Goal: Register for event/course

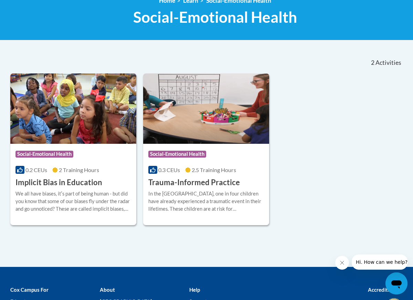
scroll to position [105, 0]
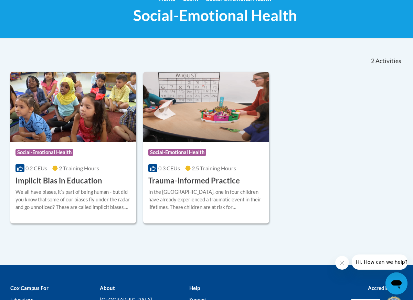
click at [88, 183] on h3 "Implicit Bias in Education" at bounding box center [58, 180] width 87 height 11
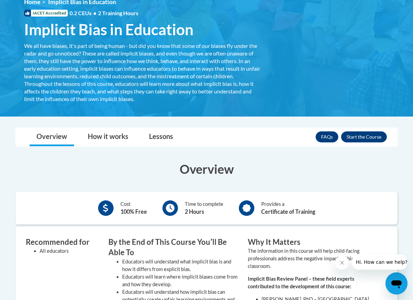
scroll to position [103, 0]
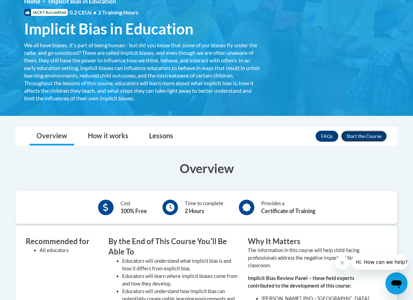
click at [362, 138] on button "Enroll" at bounding box center [364, 135] width 46 height 11
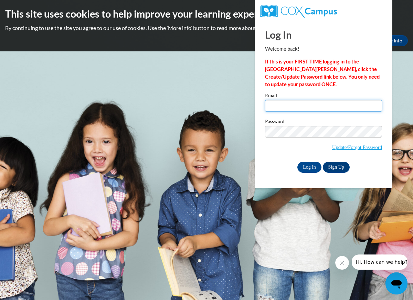
click at [323, 105] on input "Email" at bounding box center [323, 106] width 117 height 12
type input "kayla.stanz@gmail.com"
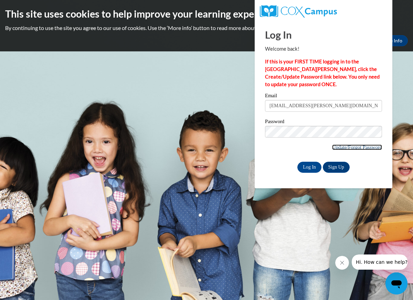
click at [336, 146] on link "Update/Forgot Password" at bounding box center [357, 147] width 50 height 6
click at [313, 170] on input "Log In" at bounding box center [309, 166] width 24 height 11
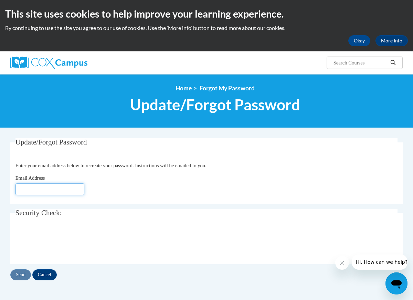
click at [56, 192] on input "Email Address" at bounding box center [49, 189] width 69 height 12
type input "[EMAIL_ADDRESS][DOMAIN_NAME]"
click at [20, 275] on input "Send" at bounding box center [20, 274] width 21 height 11
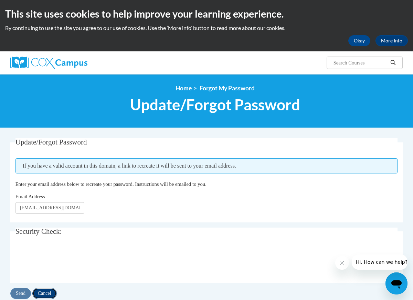
click at [52, 295] on input "Cancel" at bounding box center [44, 292] width 24 height 11
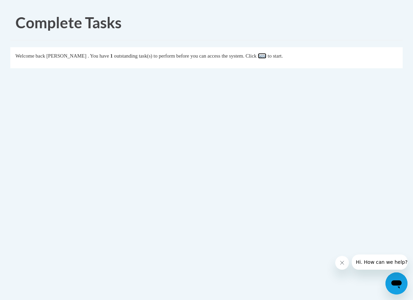
click at [266, 57] on link "here" at bounding box center [262, 56] width 9 height 6
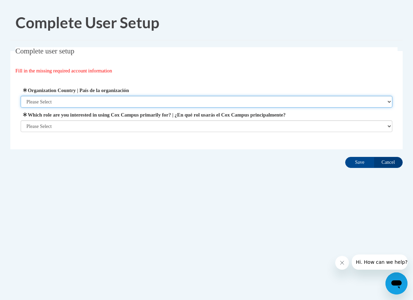
click at [106, 103] on select "Please Select United States | Estados Unidos Outside of the United States | Fue…" at bounding box center [207, 102] width 372 height 12
select select "ad49bcad-a171-4b2e-b99c-48b446064914"
click at [21, 96] on select "Please Select United States | Estados Unidos Outside of the United States | Fue…" at bounding box center [207, 102] width 372 height 12
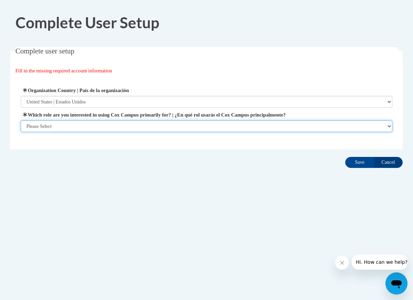
click at [97, 125] on select "Please Select College/University | Colegio/Universidad Community/Nonprofit Part…" at bounding box center [207, 126] width 372 height 12
select select "fbf2d438-af2f-41f8-98f1-81c410e29de3"
click at [21, 132] on select "Please Select College/University | Colegio/Universidad Community/Nonprofit Part…" at bounding box center [207, 126] width 372 height 12
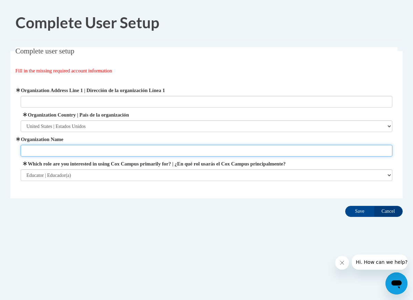
click at [140, 149] on input "Organization Name" at bounding box center [207, 151] width 372 height 12
type input "Tutoring"
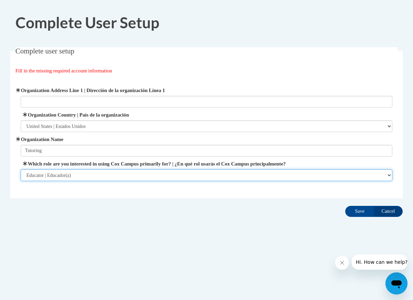
click at [107, 174] on select "Please Select College/University | Colegio/Universidad Community/Nonprofit Part…" at bounding box center [207, 175] width 372 height 12
click at [21, 169] on select "Please Select College/University | Colegio/Universidad Community/Nonprofit Part…" at bounding box center [207, 175] width 372 height 12
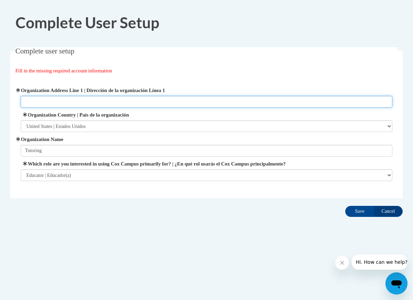
click at [104, 101] on input "Organization Address Line 1 | Dirección de la organización Línea 1" at bounding box center [207, 102] width 372 height 12
type input "Literacy Mid-South"
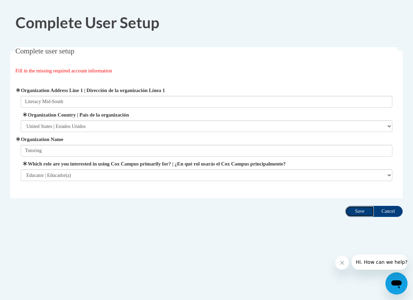
click at [358, 211] on input "Save" at bounding box center [359, 211] width 29 height 11
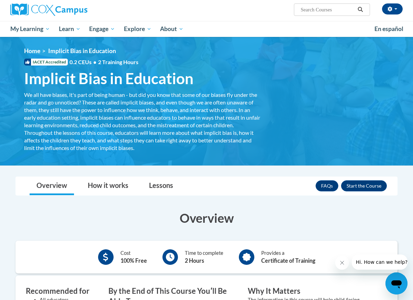
scroll to position [54, 0]
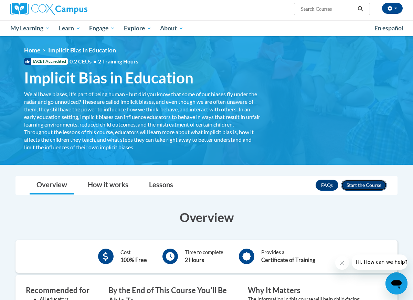
click at [368, 185] on button "Enroll" at bounding box center [364, 184] width 46 height 11
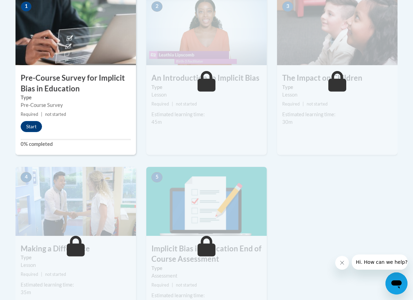
scroll to position [236, 0]
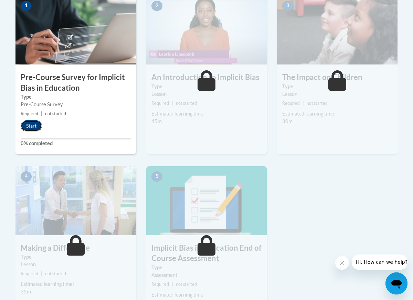
click at [36, 124] on button "Start" at bounding box center [31, 125] width 21 height 11
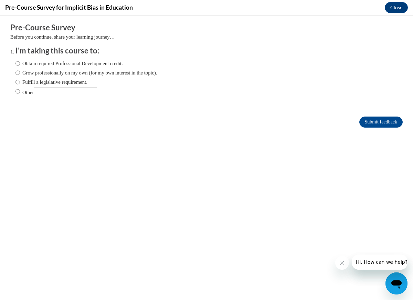
scroll to position [0, 0]
click at [17, 91] on input "Other" at bounding box center [17, 91] width 4 height 8
radio input "true"
click at [52, 93] on input "Other" at bounding box center [65, 92] width 63 height 10
click at [44, 92] on input "Other" at bounding box center [65, 92] width 63 height 10
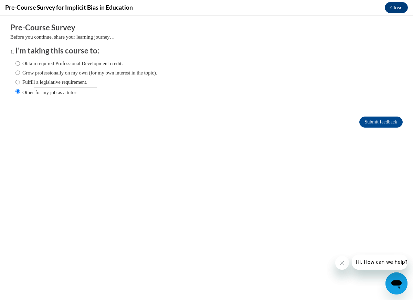
click at [42, 94] on input "Other" at bounding box center [65, 92] width 63 height 10
type input "for my job as a tutor"
click at [17, 90] on input "Other" at bounding box center [17, 91] width 4 height 8
click at [19, 63] on input "Obtain required Professional Development credit." at bounding box center [17, 64] width 4 height 8
radio input "true"
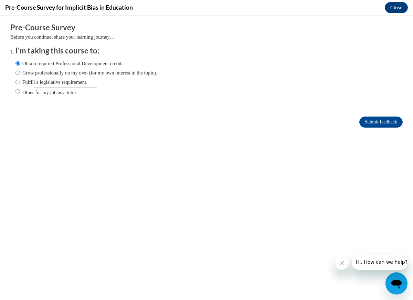
drag, startPoint x: 92, startPoint y: 92, endPoint x: 5, endPoint y: 74, distance: 89.3
click at [7, 76] on div "Comments Pre-Course Survey Before you continue, share your learning journey… I'…" at bounding box center [206, 95] width 403 height 160
click at [364, 122] on input "Submit feedback" at bounding box center [380, 121] width 43 height 11
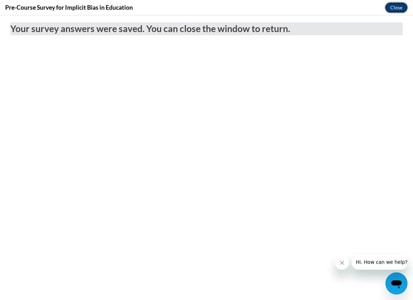
click at [397, 10] on button "Close" at bounding box center [396, 7] width 23 height 11
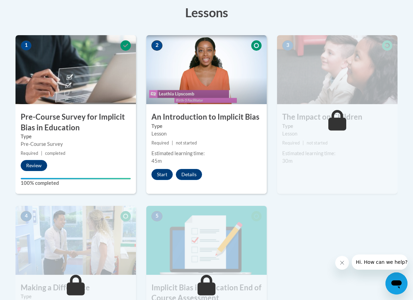
scroll to position [193, 0]
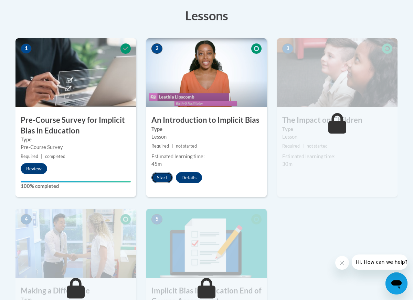
click at [165, 181] on button "Start" at bounding box center [161, 177] width 21 height 11
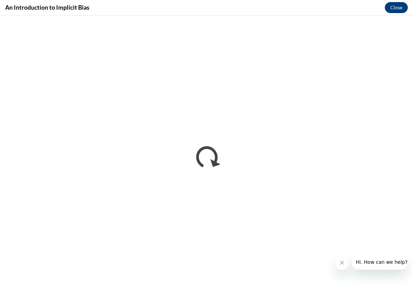
scroll to position [0, 0]
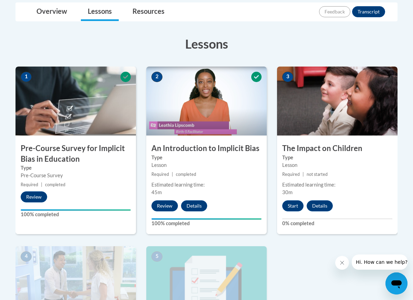
scroll to position [166, 0]
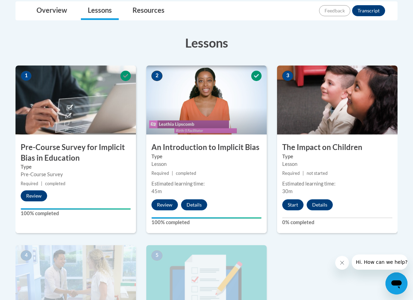
click at [343, 125] on img at bounding box center [337, 99] width 121 height 69
click at [289, 207] on button "Start" at bounding box center [292, 204] width 21 height 11
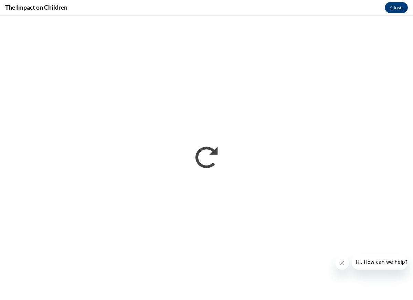
scroll to position [0, 0]
